Goal: Transaction & Acquisition: Purchase product/service

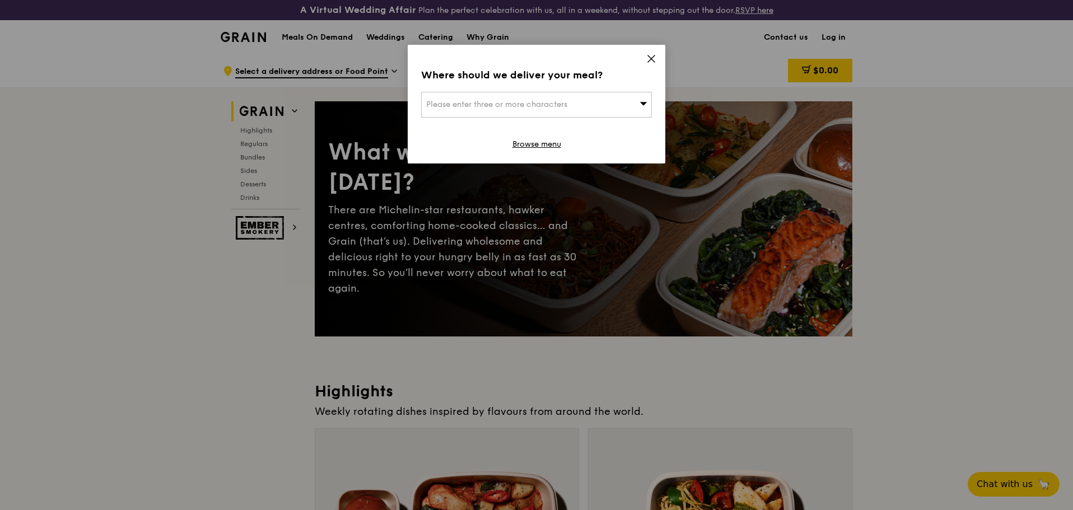
click at [655, 59] on icon at bounding box center [651, 59] width 10 height 10
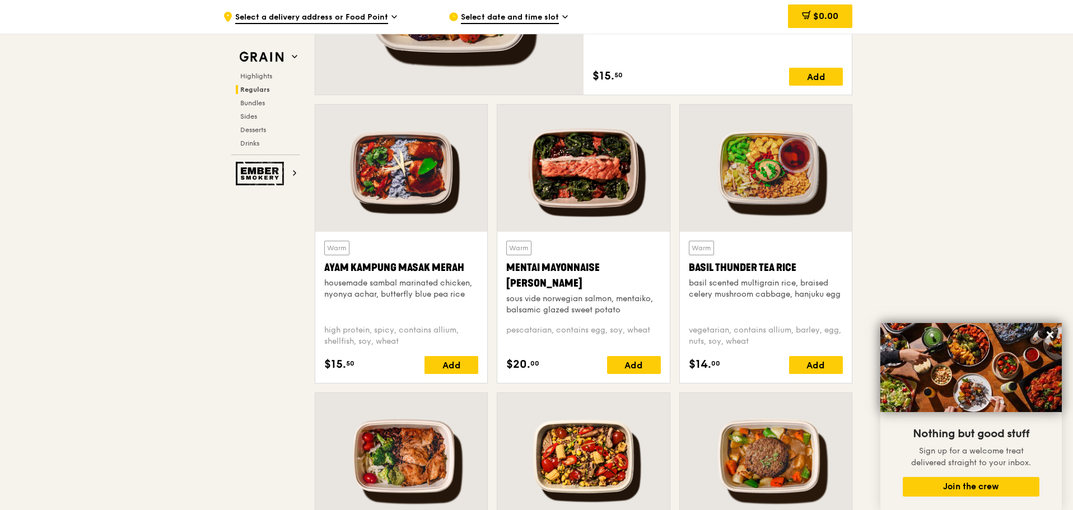
scroll to position [1176, 0]
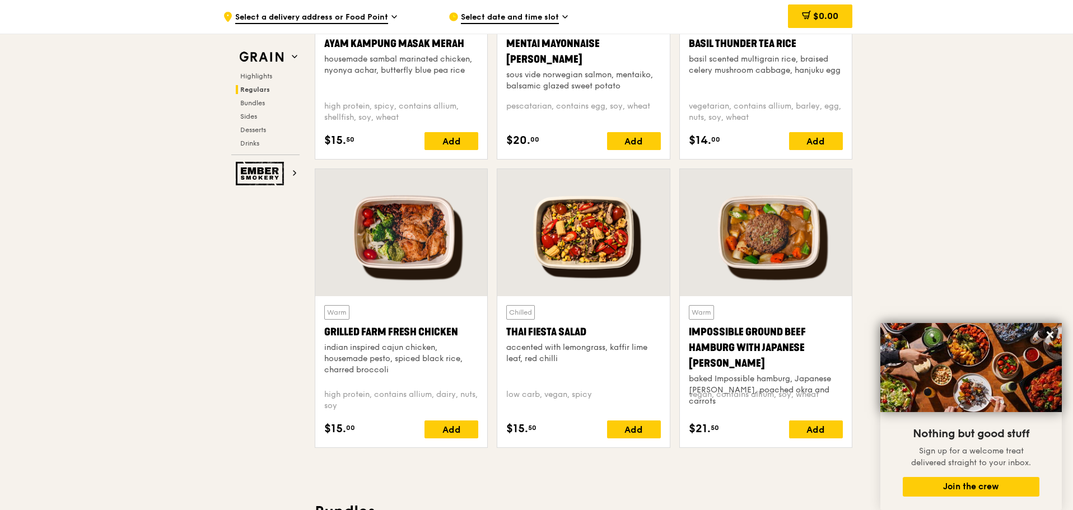
click at [411, 250] on div at bounding box center [401, 232] width 172 height 127
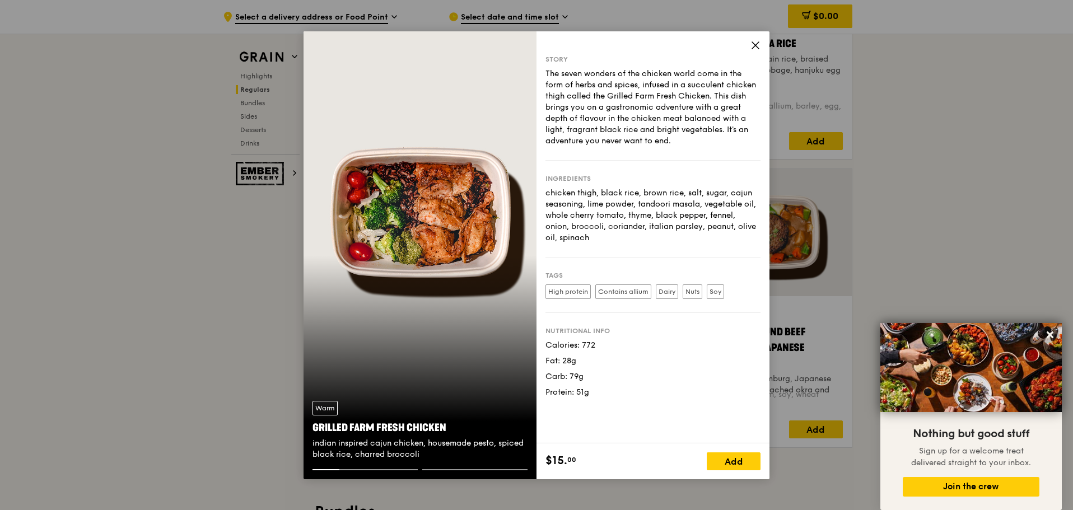
click at [714, 45] on icon at bounding box center [755, 45] width 7 height 7
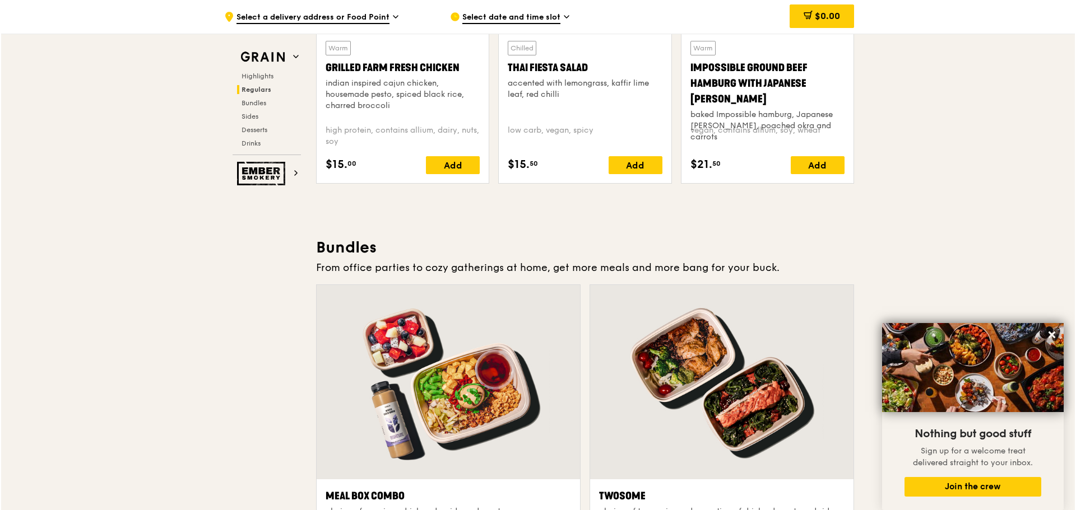
scroll to position [1609, 0]
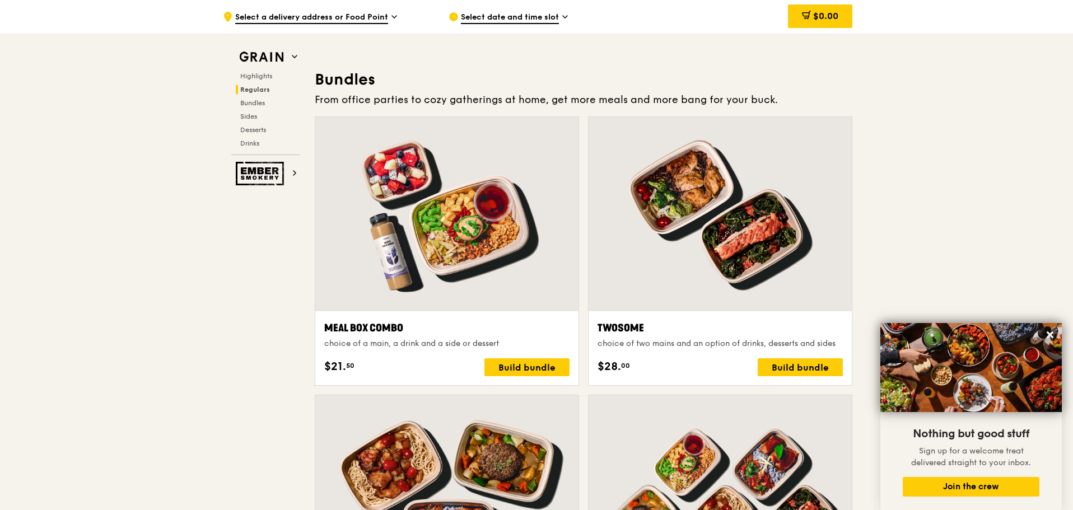
click at [491, 236] on div at bounding box center [446, 214] width 263 height 194
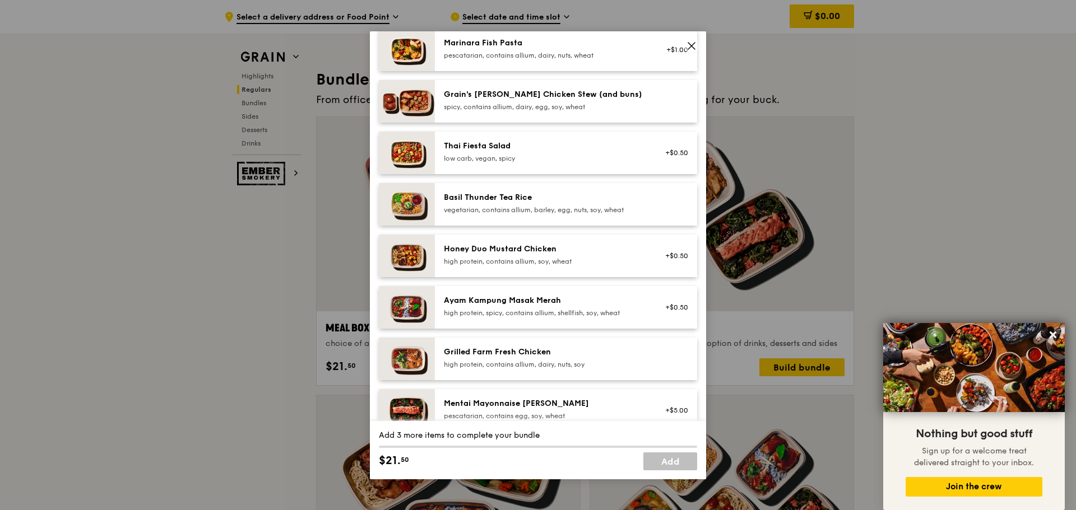
scroll to position [168, 0]
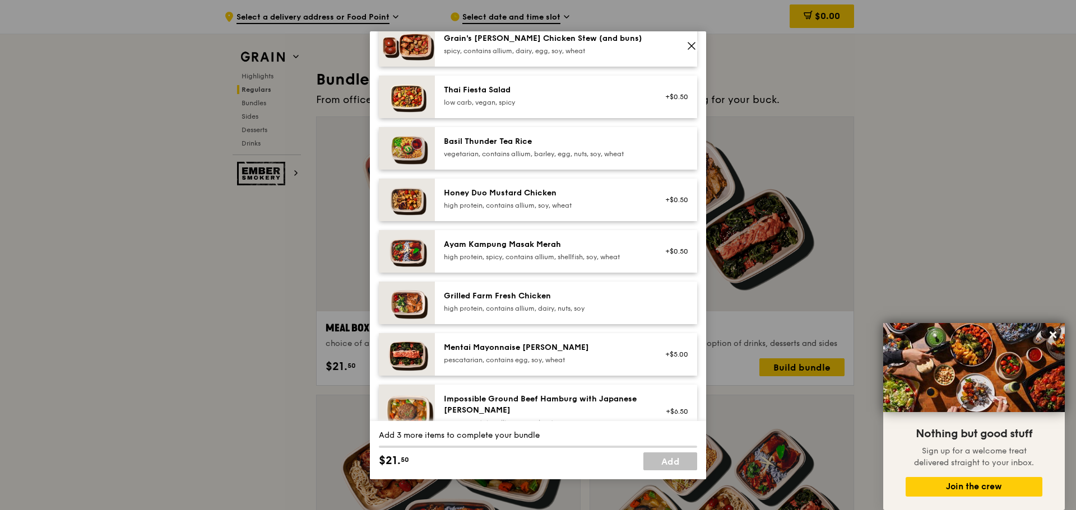
click at [478, 299] on div "Grilled Farm Fresh Chicken" at bounding box center [544, 296] width 201 height 11
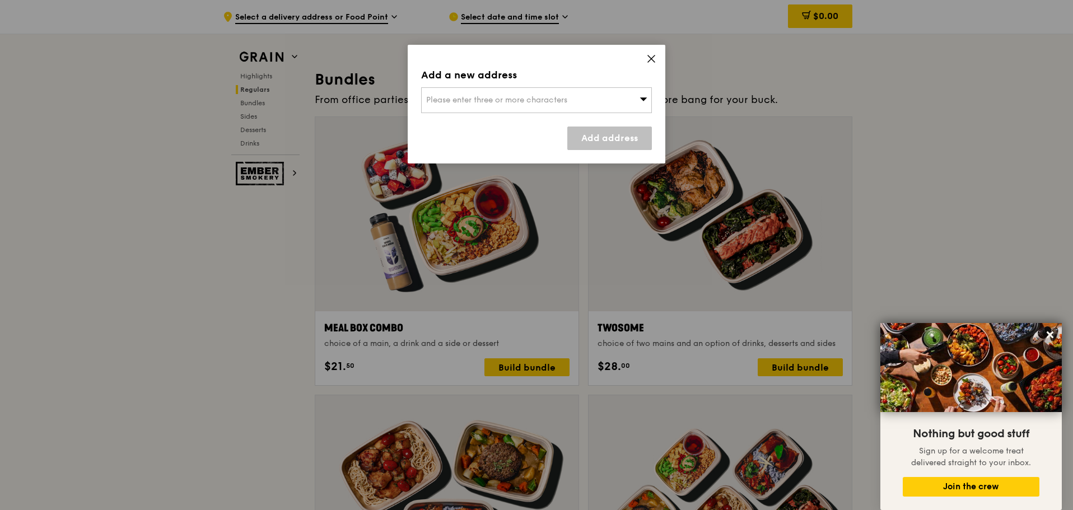
click at [650, 55] on icon at bounding box center [651, 59] width 10 height 10
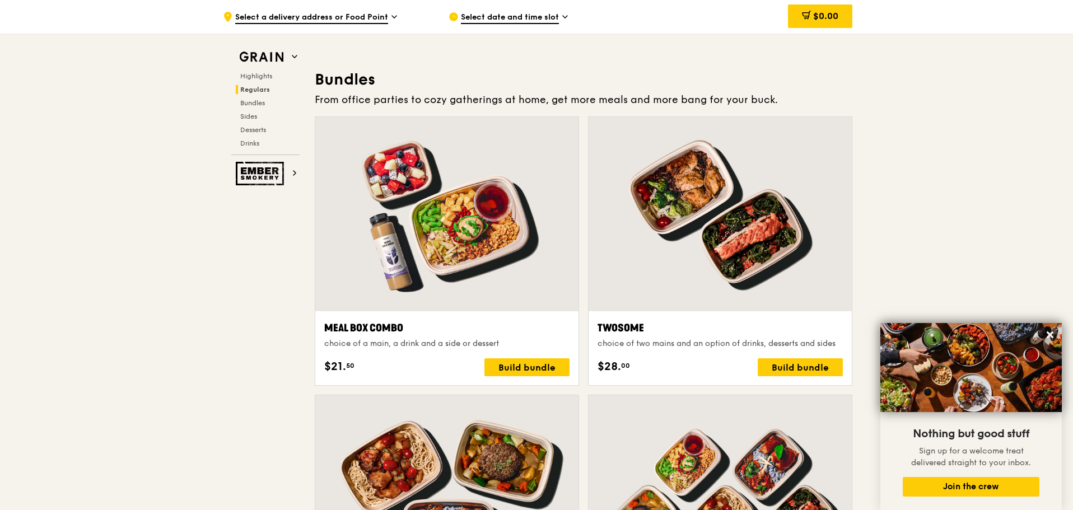
click at [463, 218] on div at bounding box center [446, 214] width 263 height 194
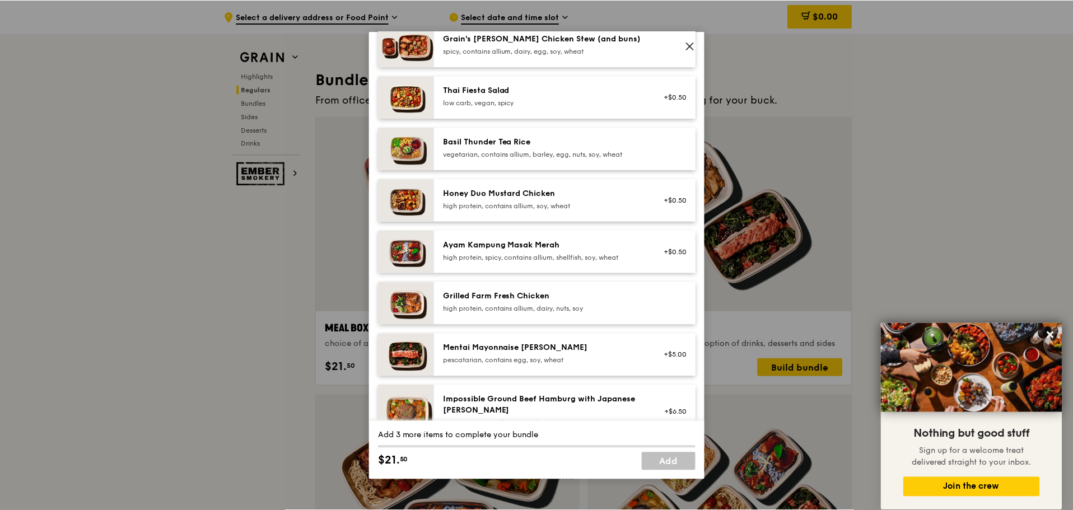
scroll to position [224, 0]
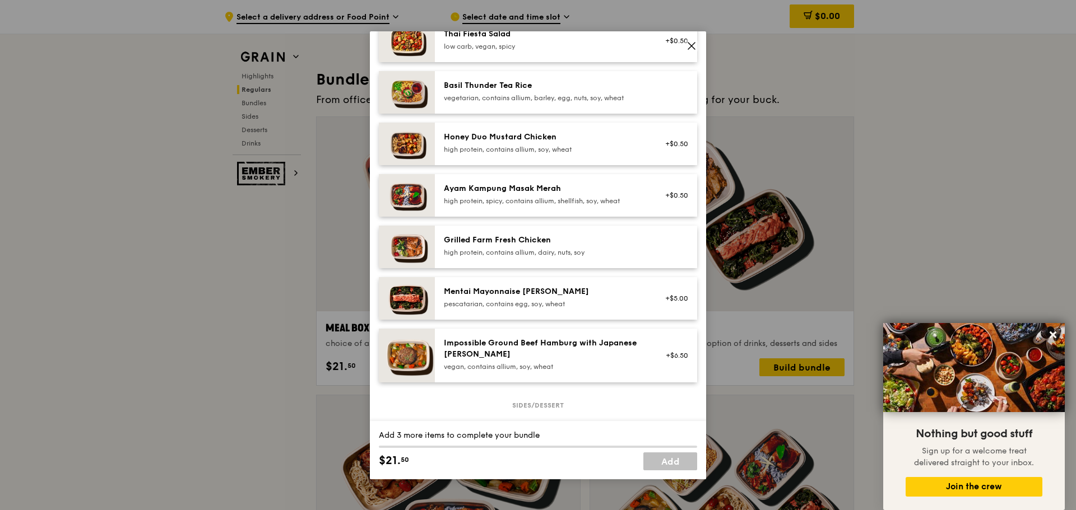
click at [694, 41] on icon at bounding box center [691, 46] width 10 height 10
